Goal: Information Seeking & Learning: Learn about a topic

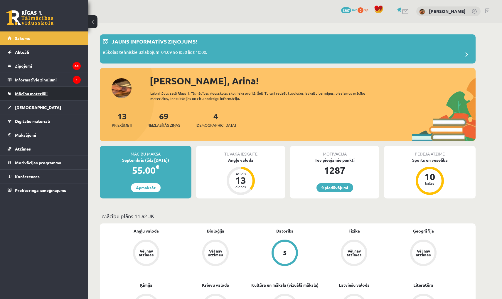
click at [46, 96] on link "Mācību materiāli" at bounding box center [44, 94] width 73 height 14
click at [50, 117] on link "Digitālie materiāli" at bounding box center [44, 121] width 73 height 14
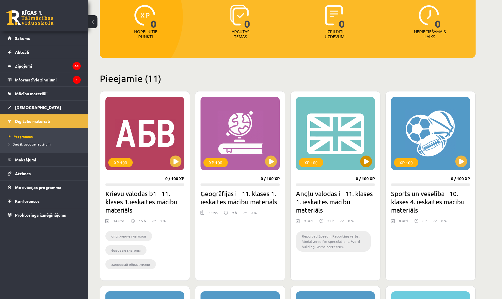
scroll to position [78, 0]
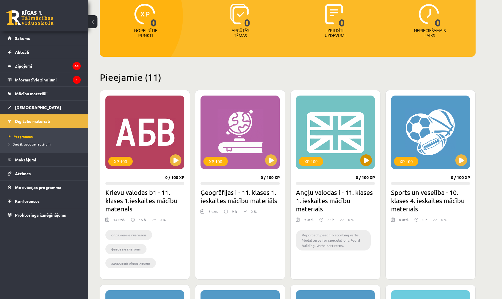
click at [343, 124] on div "XP 100" at bounding box center [335, 131] width 79 height 73
click at [331, 122] on div "XP 100" at bounding box center [335, 131] width 79 height 73
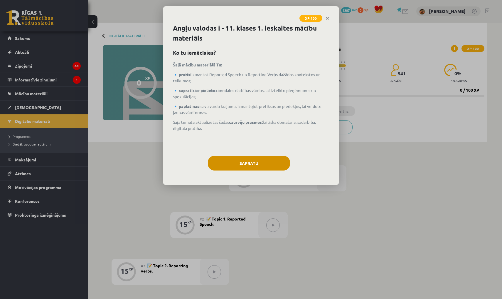
click at [249, 160] on button "Sapratu" at bounding box center [249, 163] width 82 height 15
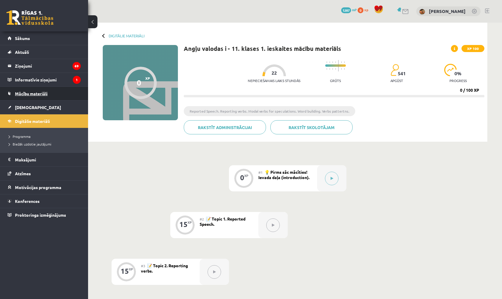
click at [24, 92] on span "Mācību materiāli" at bounding box center [31, 93] width 33 height 5
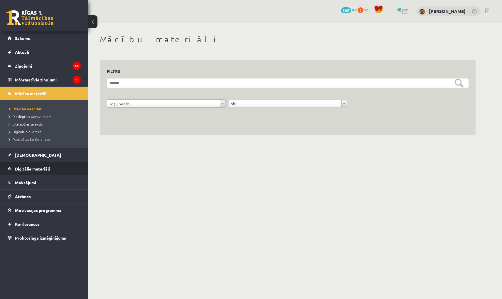
click at [42, 169] on span "Digitālie materiāli" at bounding box center [32, 168] width 35 height 5
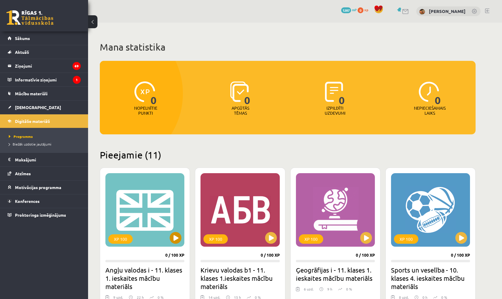
click at [140, 213] on div "XP 100" at bounding box center [144, 209] width 79 height 73
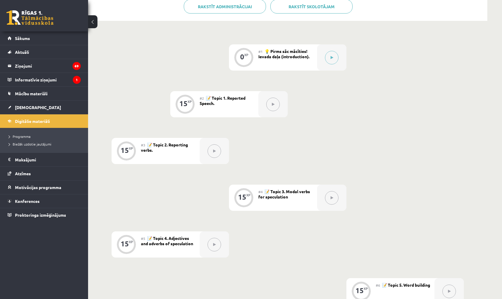
scroll to position [131, 0]
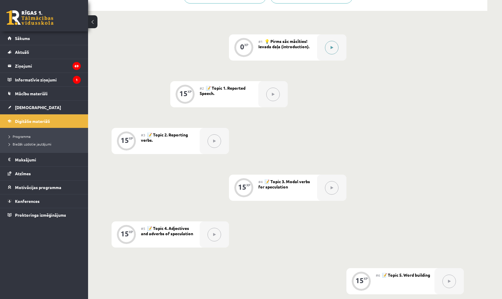
click at [330, 41] on button at bounding box center [332, 48] width 14 height 14
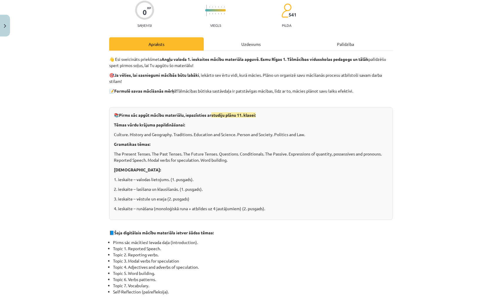
scroll to position [49, 0]
